Goal: Book appointment/travel/reservation

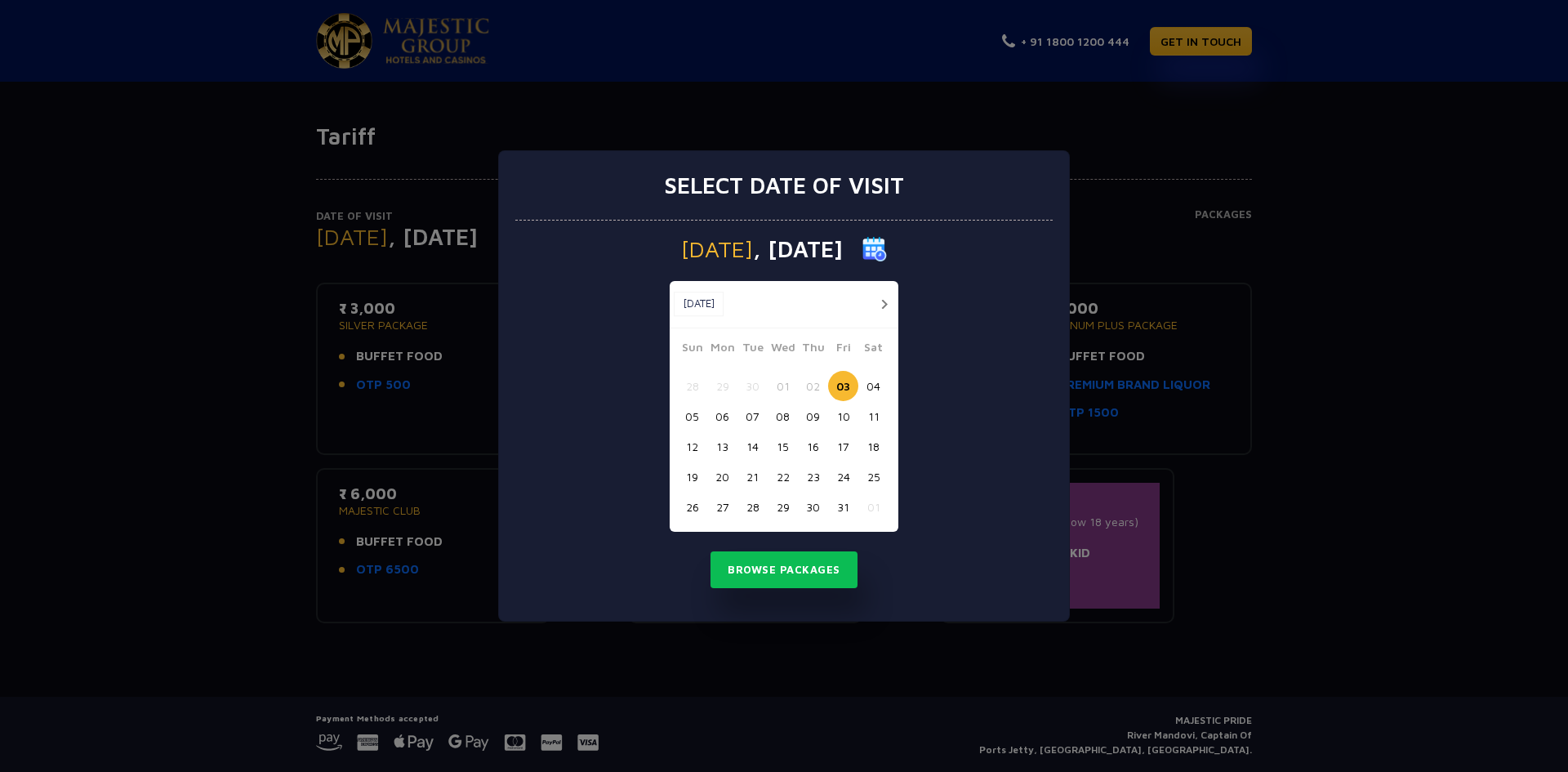
click at [877, 412] on button "11" at bounding box center [873, 416] width 30 height 30
click at [693, 445] on button "12" at bounding box center [692, 446] width 30 height 30
click at [783, 572] on button "Browse Packages" at bounding box center [784, 570] width 147 height 38
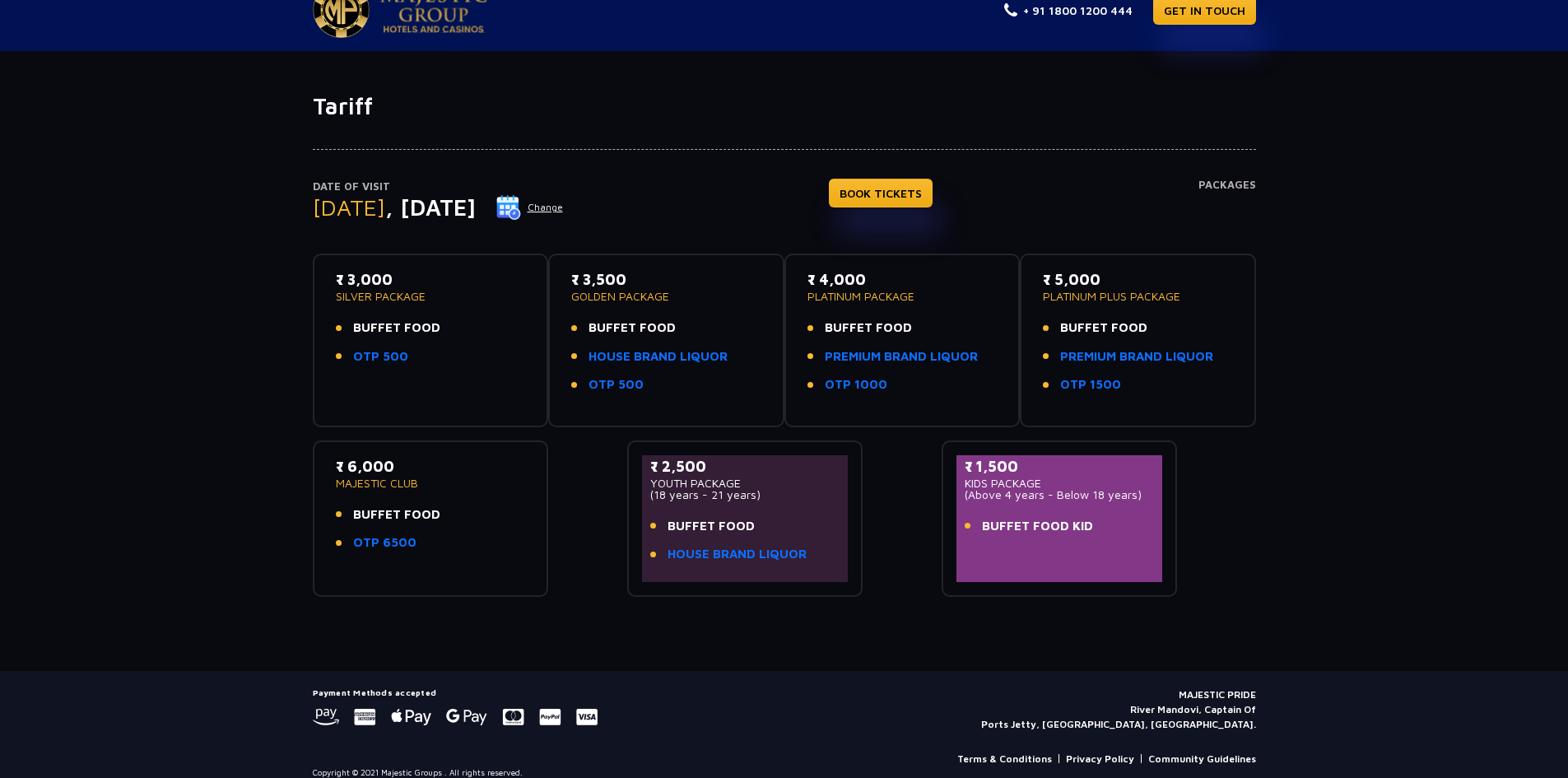
scroll to position [49, 0]
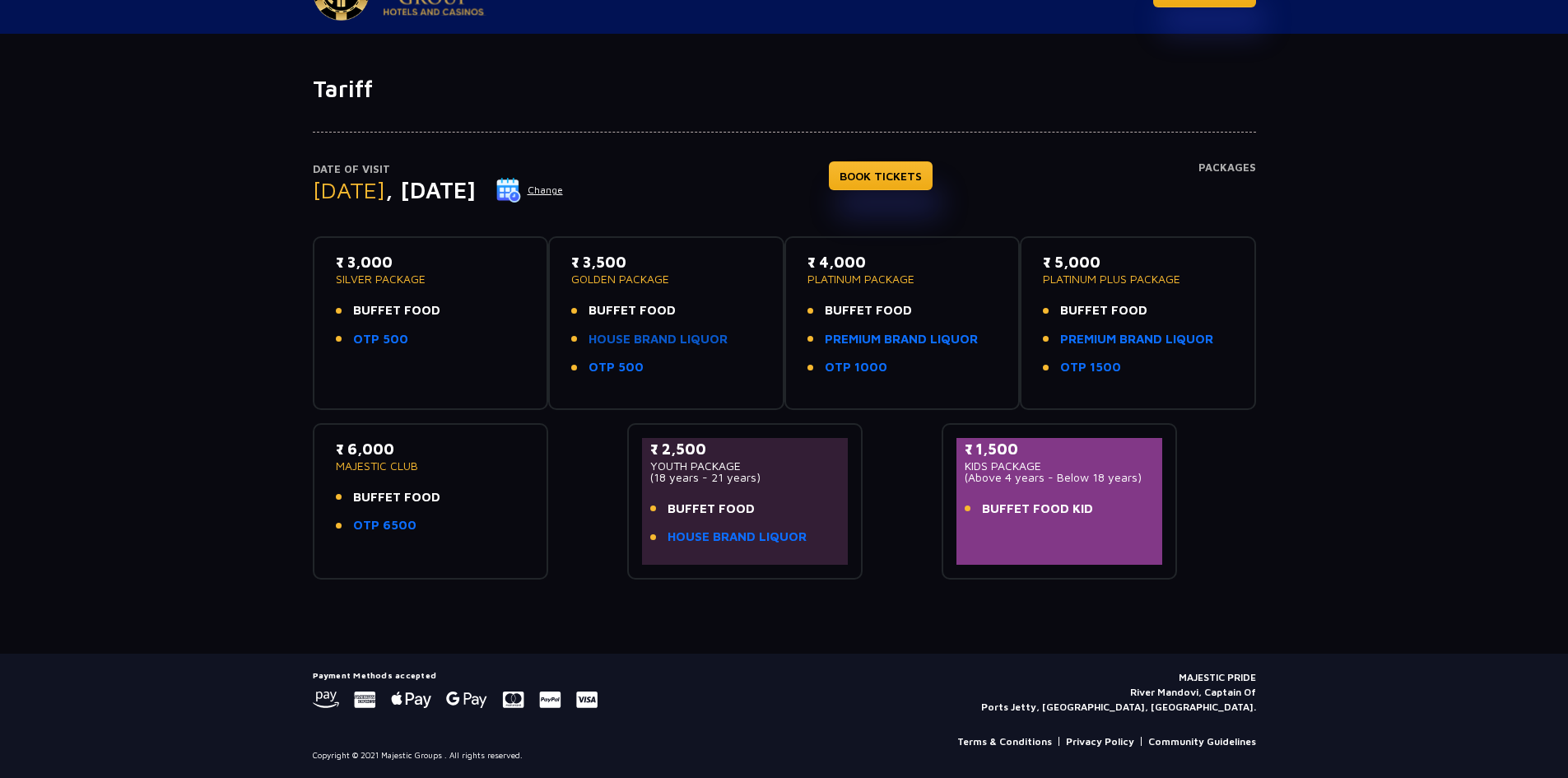
click at [646, 336] on link "HOUSE BRAND LIQUOR" at bounding box center [658, 340] width 139 height 19
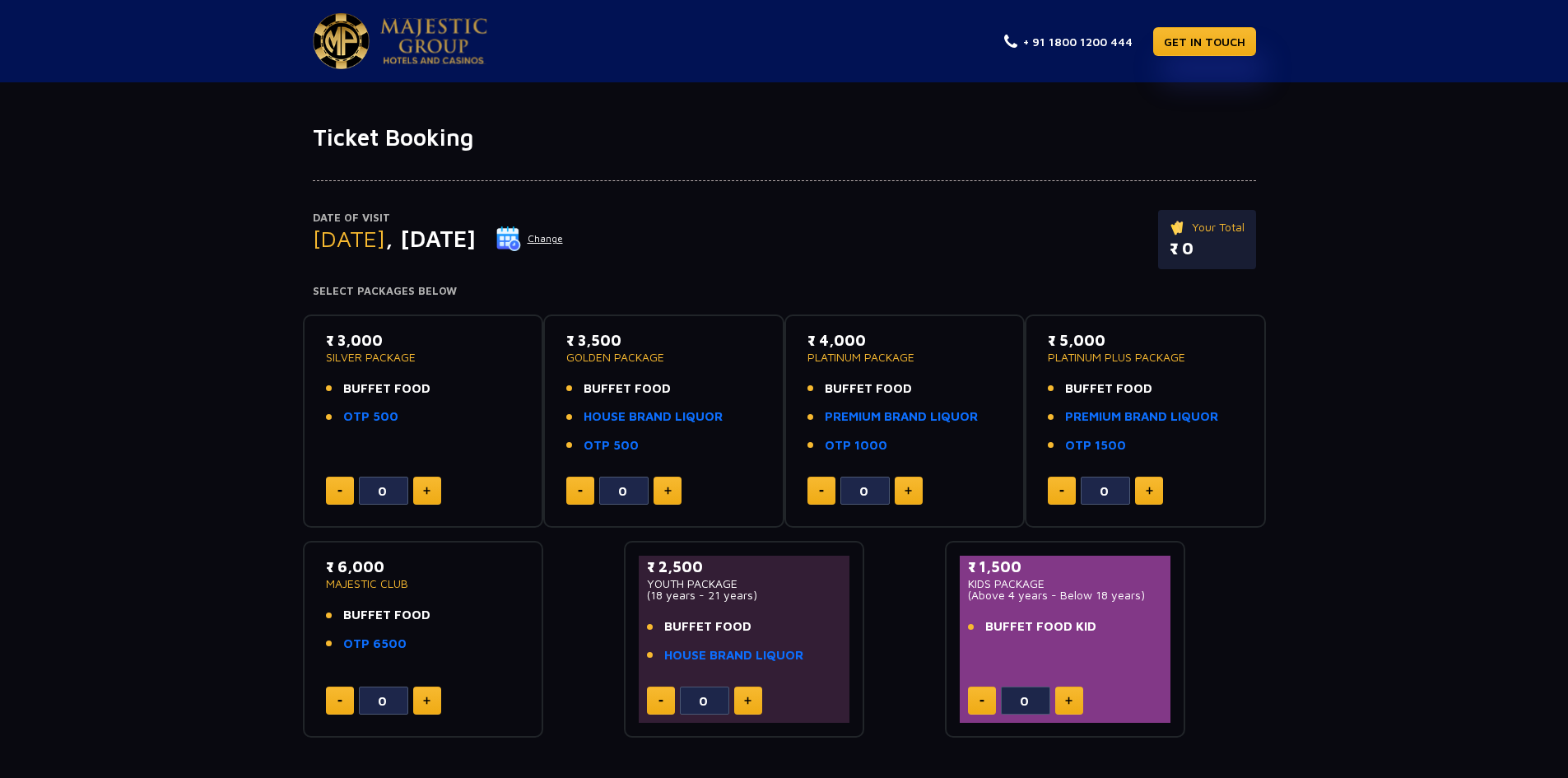
click at [564, 240] on button "Change" at bounding box center [530, 239] width 69 height 27
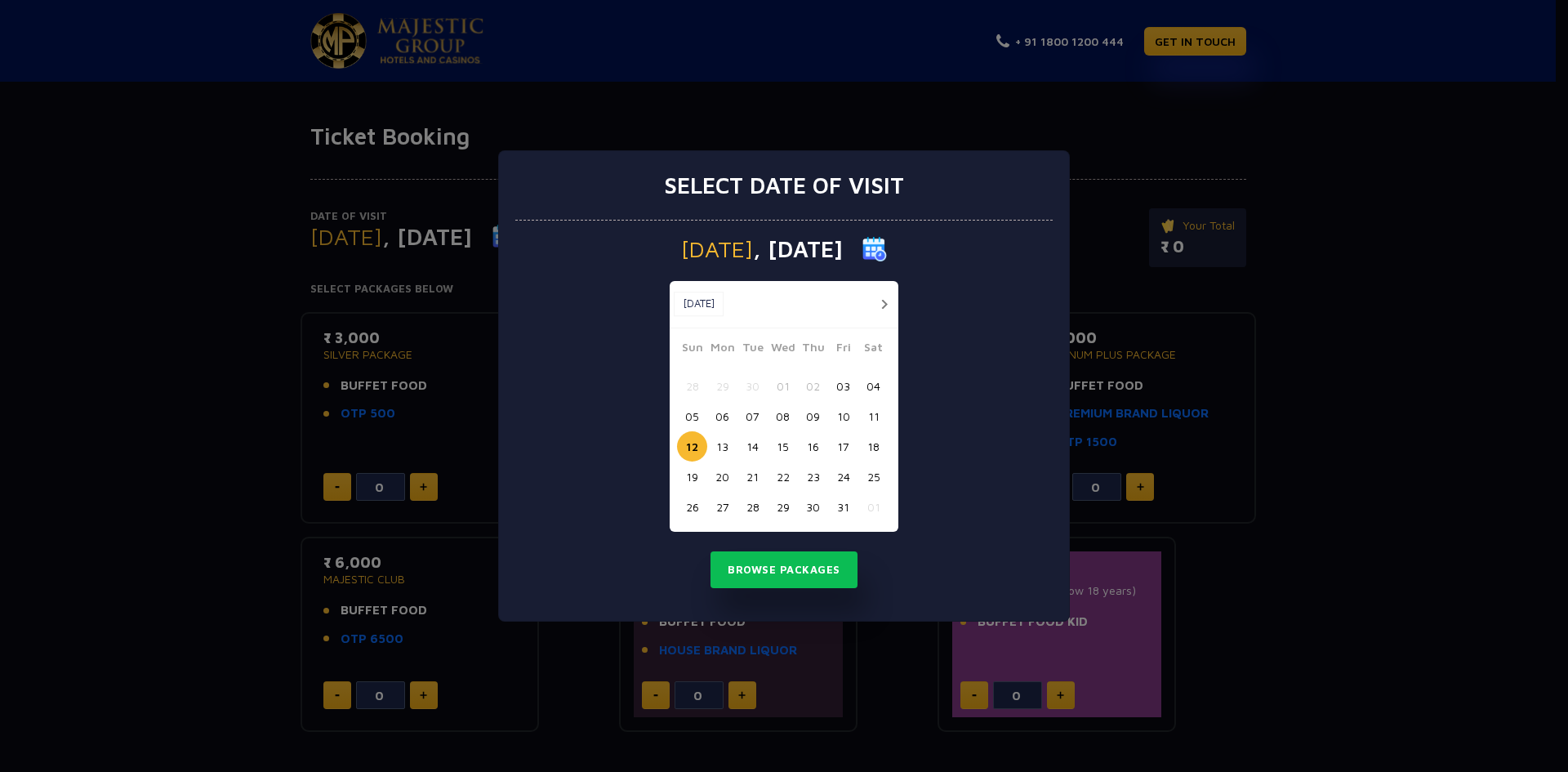
click at [784, 443] on button "15" at bounding box center [783, 446] width 30 height 30
click at [816, 443] on button "16" at bounding box center [813, 446] width 30 height 30
click at [787, 445] on button "15" at bounding box center [783, 446] width 30 height 30
click at [776, 564] on button "Browse Packages" at bounding box center [784, 570] width 147 height 38
